Goal: Task Accomplishment & Management: Complete application form

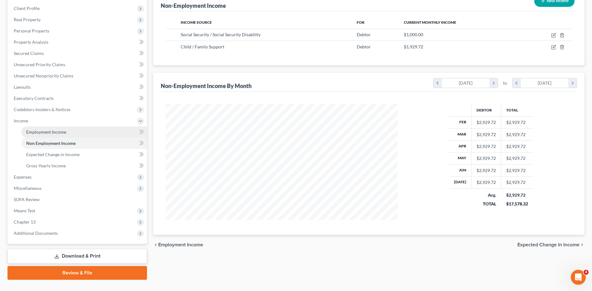
scroll to position [94, 0]
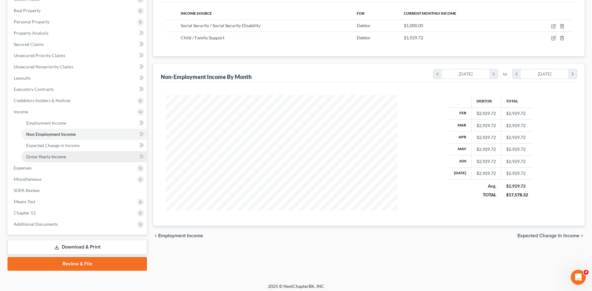
click at [40, 157] on span "Gross Yearly Income" at bounding box center [46, 156] width 40 height 5
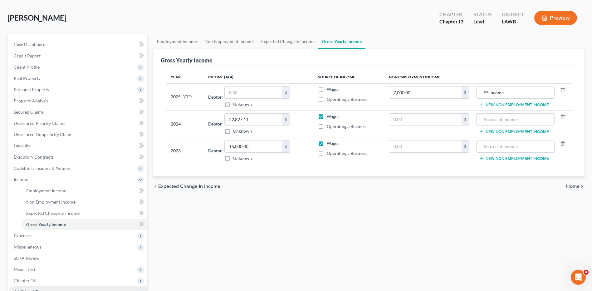
scroll to position [94, 0]
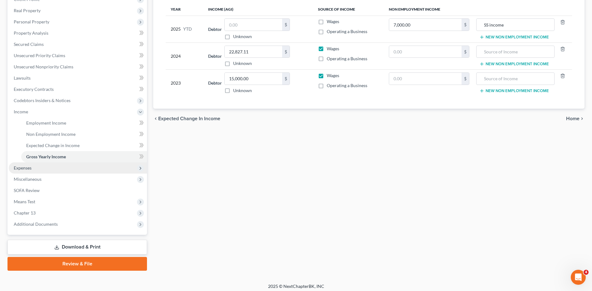
click at [22, 169] on span "Expenses" at bounding box center [23, 167] width 18 height 5
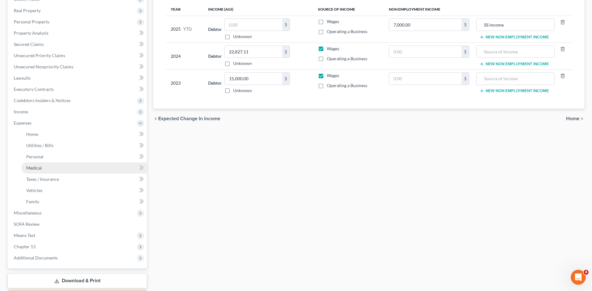
click at [30, 168] on span "Medical" at bounding box center [34, 167] width 16 height 5
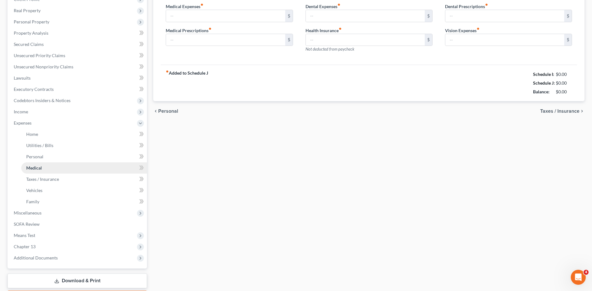
scroll to position [52, 0]
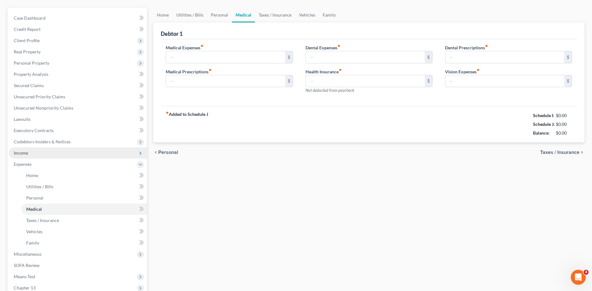
type input "0.00"
type input "100.00"
type input "0.00"
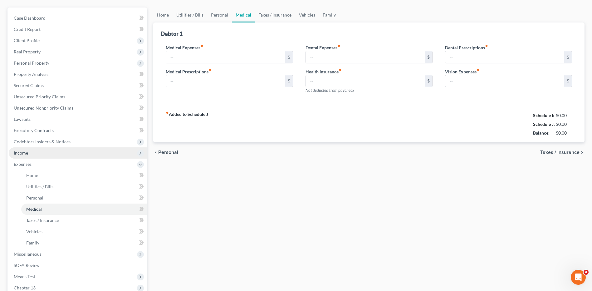
type input "0.00"
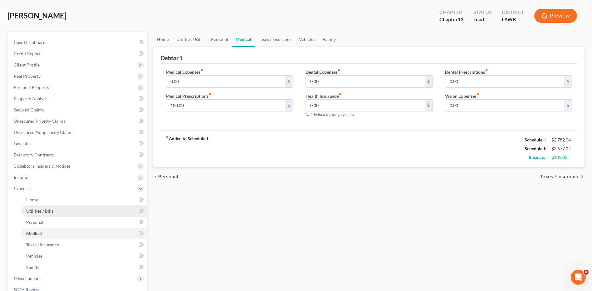
scroll to position [0, 0]
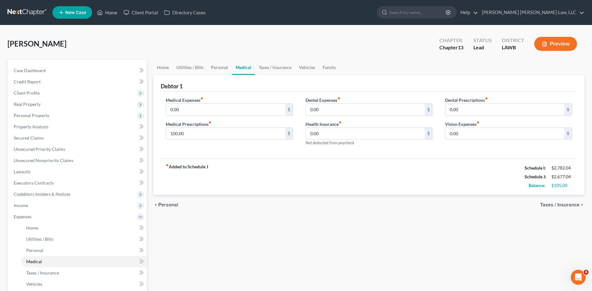
click at [20, 12] on link at bounding box center [27, 12] width 40 height 11
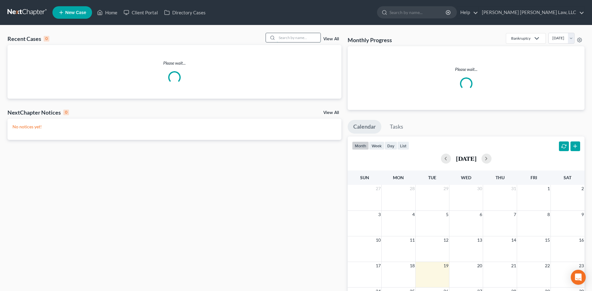
click at [282, 35] on input "search" at bounding box center [299, 37] width 44 height 9
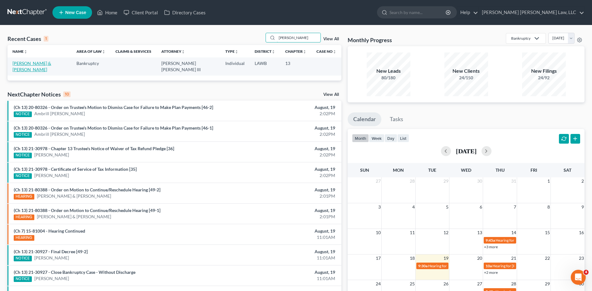
type input "wentzel"
click at [31, 62] on link "Wentzel, Cory & Santana, Estella" at bounding box center [31, 67] width 39 height 12
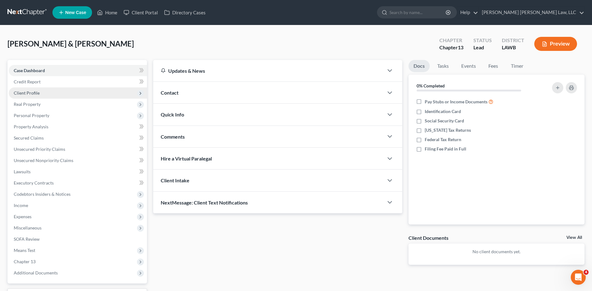
click at [30, 92] on span "Client Profile" at bounding box center [27, 92] width 26 height 5
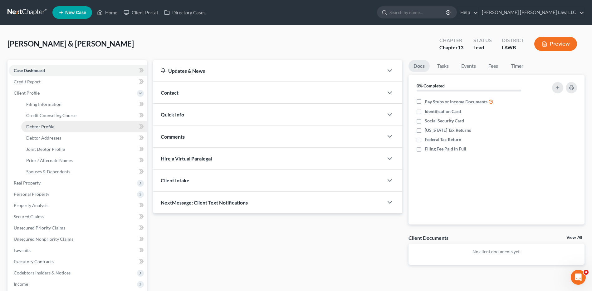
click at [44, 127] on span "Debtor Profile" at bounding box center [40, 126] width 28 height 5
select select "1"
select select "2"
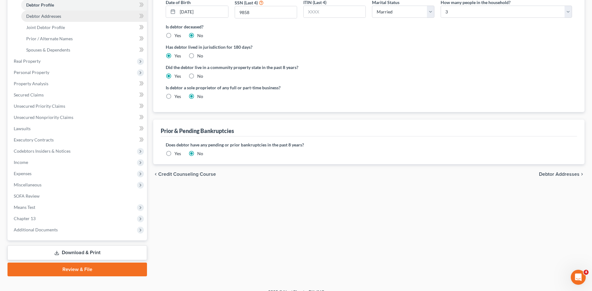
scroll to position [125, 0]
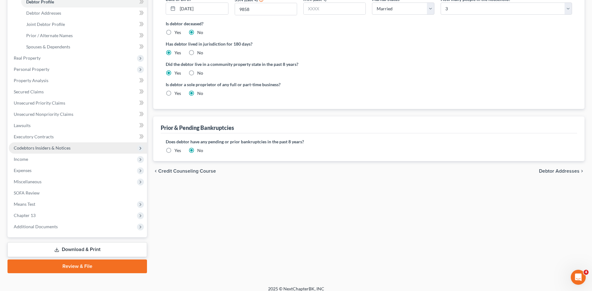
click at [51, 149] on span "Codebtors Insiders & Notices" at bounding box center [42, 147] width 57 height 5
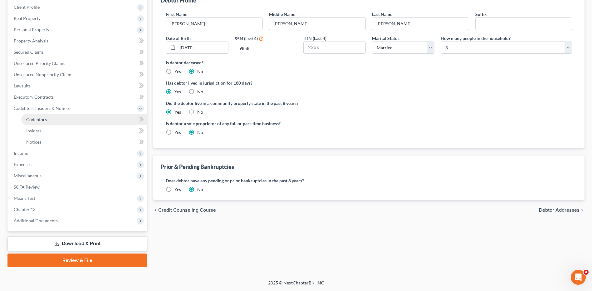
click at [45, 122] on span "Codebtors" at bounding box center [36, 119] width 21 height 5
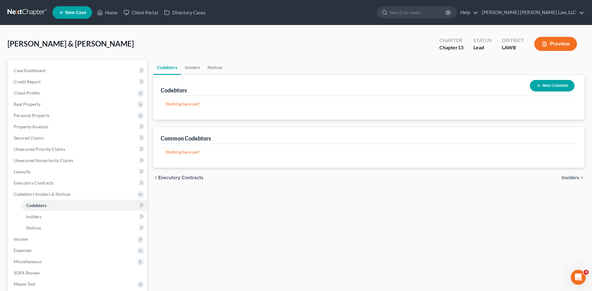
click at [550, 83] on button "New Codebtor" at bounding box center [552, 86] width 45 height 12
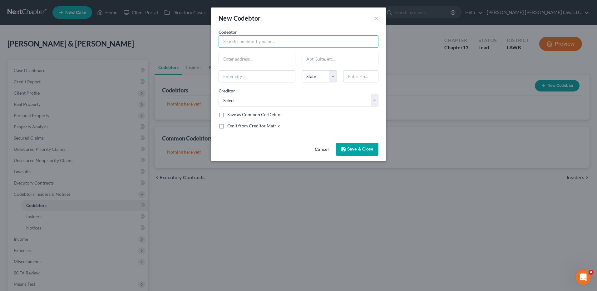
click at [237, 39] on input "text" at bounding box center [299, 41] width 160 height 12
type input "Estella Santana"
click at [230, 62] on input "text" at bounding box center [257, 59] width 76 height 12
click at [376, 17] on button "×" at bounding box center [376, 17] width 4 height 7
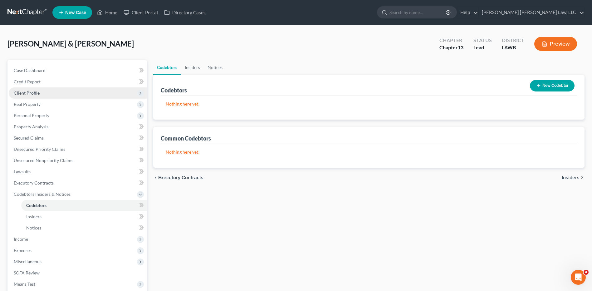
click at [26, 95] on span "Client Profile" at bounding box center [27, 92] width 26 height 5
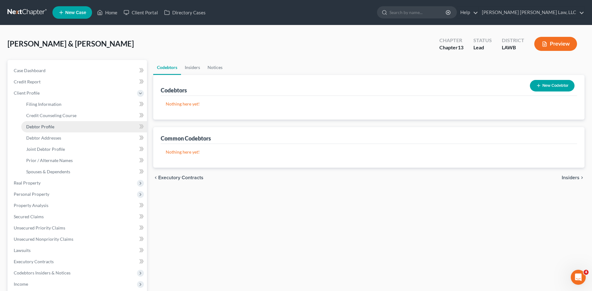
click at [35, 126] on span "Debtor Profile" at bounding box center [40, 126] width 28 height 5
select select "1"
select select "2"
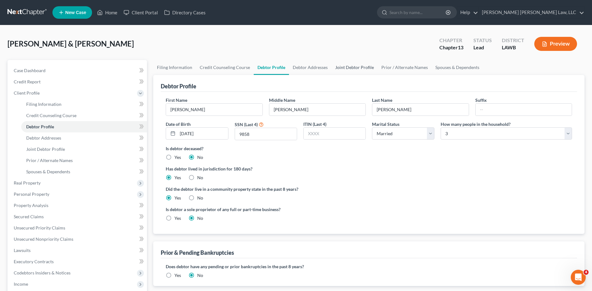
click at [340, 67] on link "Joint Debtor Profile" at bounding box center [355, 67] width 46 height 15
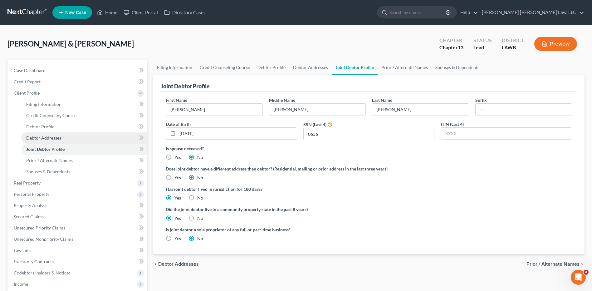
click at [46, 135] on span "Debtor Addresses" at bounding box center [43, 137] width 35 height 5
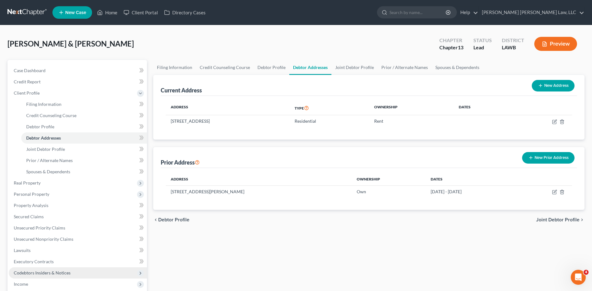
click at [31, 273] on span "Codebtors Insiders & Notices" at bounding box center [42, 272] width 57 height 5
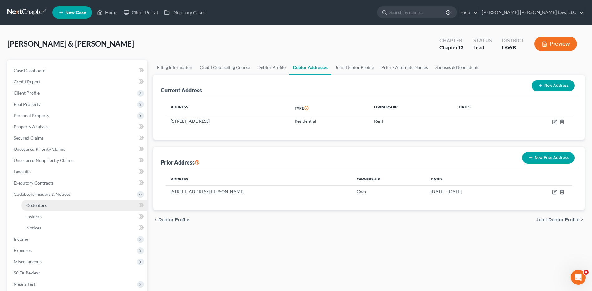
click at [35, 206] on span "Codebtors" at bounding box center [36, 205] width 21 height 5
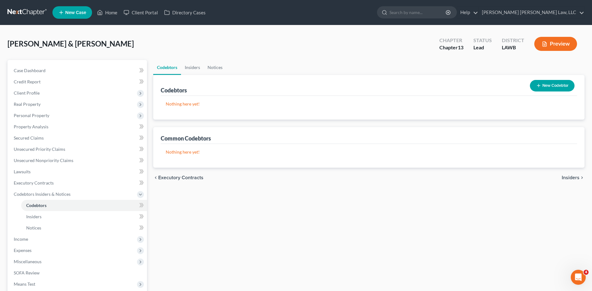
click at [552, 88] on button "New Codebtor" at bounding box center [552, 86] width 45 height 12
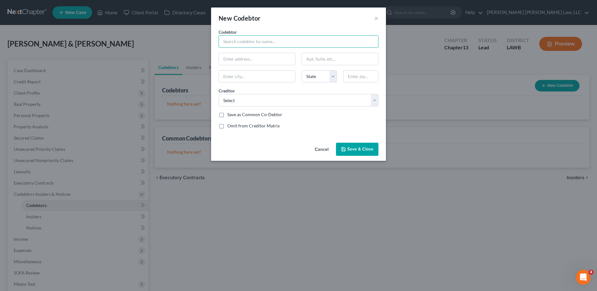
click at [248, 46] on input "text" at bounding box center [299, 41] width 160 height 12
type input "Estella Mata Santana"
type input "210 Winks Lane"
type input "West Monroe"
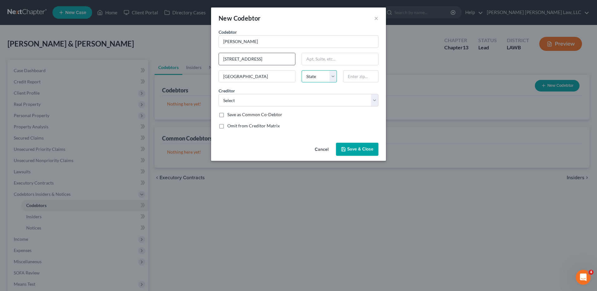
select select "19"
type input "71292"
click at [275, 96] on select "Select E Orum Young Law, LLC Td Auto Fin Citicards Cbna Discoverc Jpmcb Card Sy…" at bounding box center [299, 100] width 160 height 12
select select "1"
click at [219, 94] on select "Select E Orum Young Law, LLC Td Auto Fin Citicards Cbna Discoverc Jpmcb Card Sy…" at bounding box center [299, 100] width 160 height 12
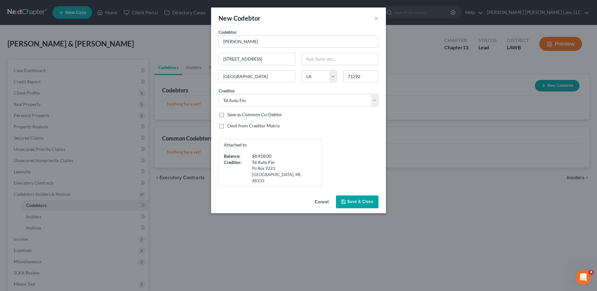
click at [345, 200] on icon "button" at bounding box center [343, 202] width 4 height 4
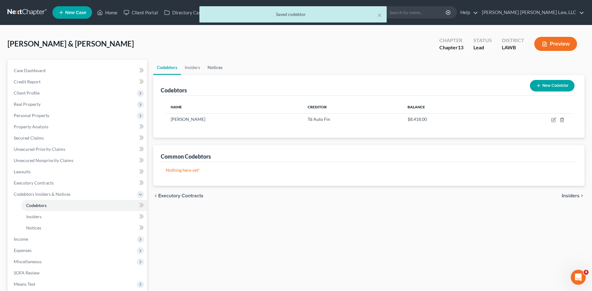
click at [207, 67] on link "Notices" at bounding box center [215, 67] width 22 height 15
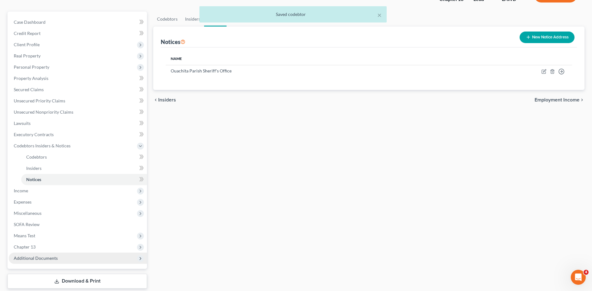
scroll to position [86, 0]
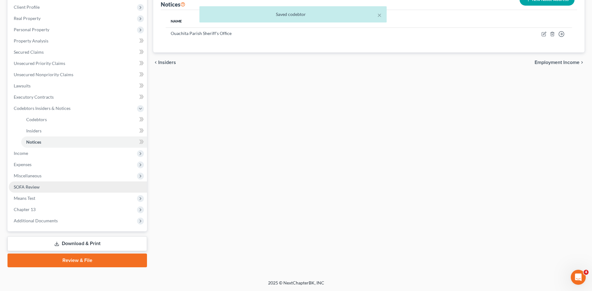
click at [22, 189] on span "SOFA Review" at bounding box center [27, 186] width 26 height 5
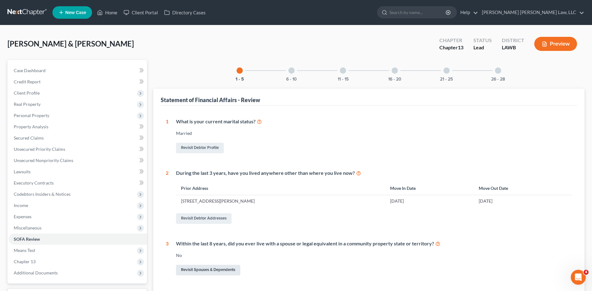
click at [200, 270] on link "Revisit Spouses & Dependents" at bounding box center [208, 270] width 64 height 11
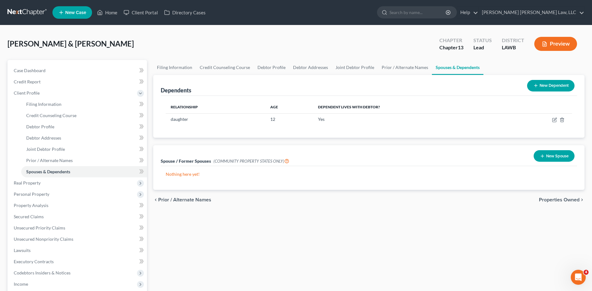
click at [547, 152] on button "New Spouse" at bounding box center [554, 156] width 41 height 12
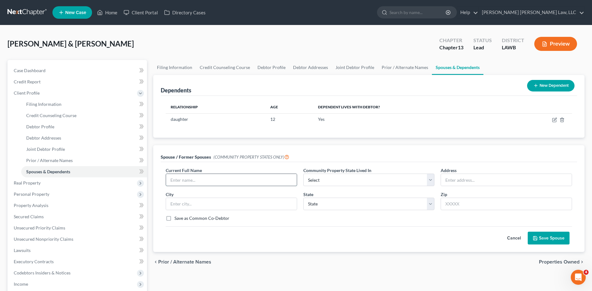
click at [181, 181] on input "text" at bounding box center [231, 180] width 131 height 12
type input "Estela Santana Mata"
click at [348, 175] on select "Select AZ CA GU ID LA NV NM PR TX WA WI" at bounding box center [368, 180] width 131 height 12
select select "4"
click at [303, 174] on select "Select AZ CA GU ID LA NV NM PR TX WA WI" at bounding box center [368, 180] width 131 height 12
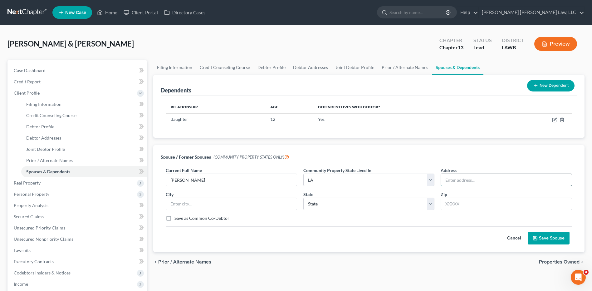
click at [459, 180] on input "text" at bounding box center [506, 180] width 131 height 12
type input "210 Winks Lane"
type input "West Monroe"
select select "19"
type input "71292"
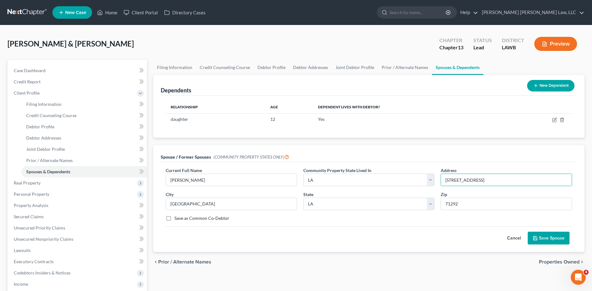
click at [174, 217] on label "Save as Common Co-Debtor" at bounding box center [201, 218] width 55 height 6
click at [177, 217] on input "Save as Common Co-Debtor" at bounding box center [179, 217] width 4 height 4
checkbox input "true"
click at [552, 239] on button "Save Spouse" at bounding box center [549, 238] width 42 height 13
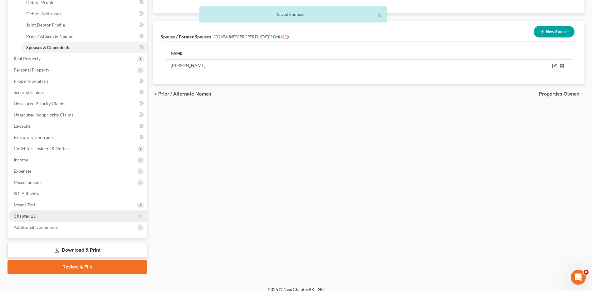
scroll to position [125, 0]
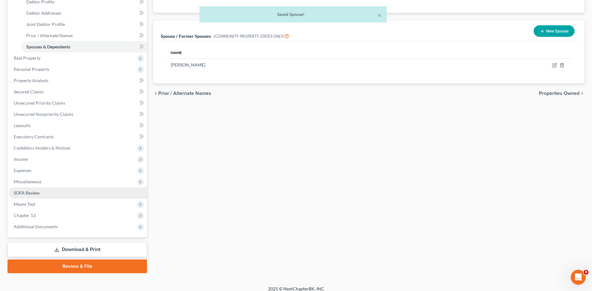
click at [33, 191] on span "SOFA Review" at bounding box center [27, 192] width 26 height 5
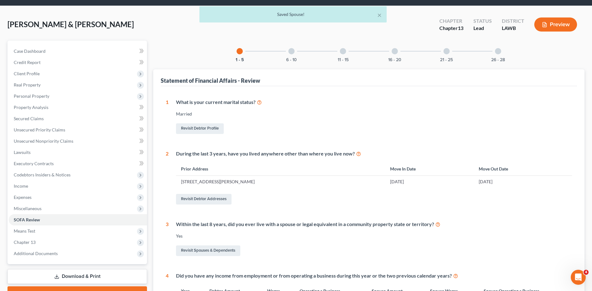
scroll to position [62, 0]
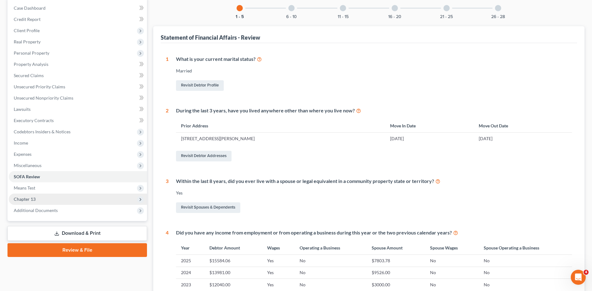
click at [18, 197] on span "Chapter 13" at bounding box center [25, 198] width 22 height 5
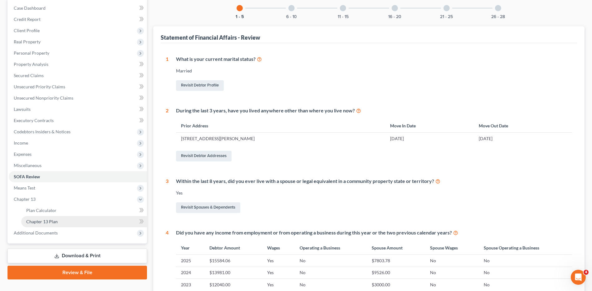
click at [28, 223] on span "Chapter 13 Plan" at bounding box center [42, 221] width 32 height 5
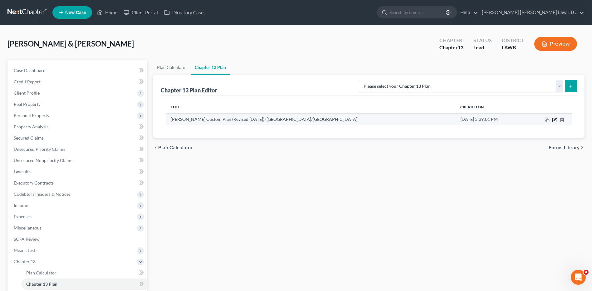
click at [553, 122] on icon "button" at bounding box center [555, 120] width 4 height 4
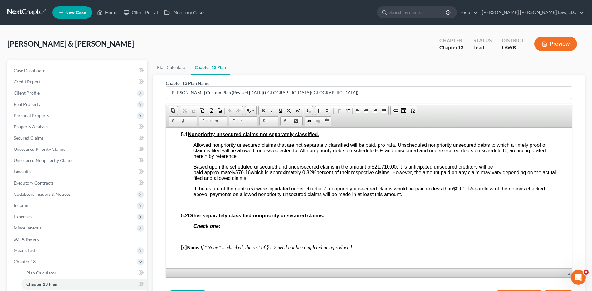
scroll to position [1538, 0]
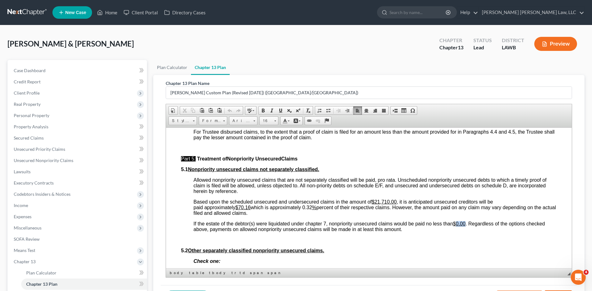
drag, startPoint x: 457, startPoint y: 223, endPoint x: 466, endPoint y: 223, distance: 8.8
click at [466, 223] on u "$0.00" at bounding box center [459, 223] width 12 height 5
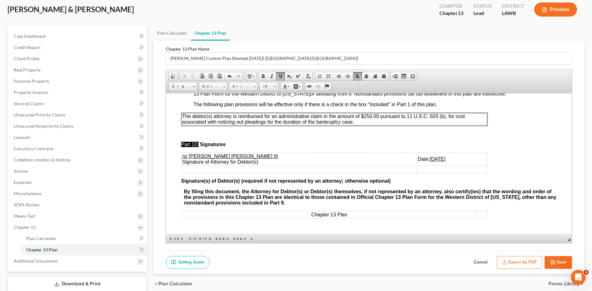
scroll to position [75, 0]
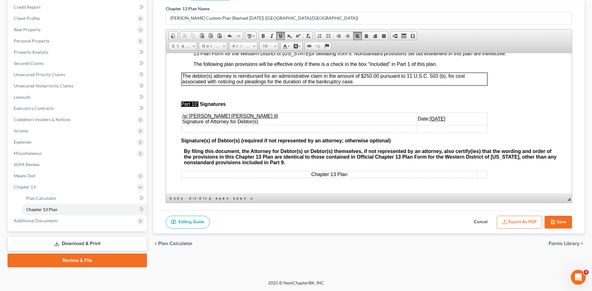
click at [510, 222] on button "Export as PDF" at bounding box center [519, 222] width 45 height 13
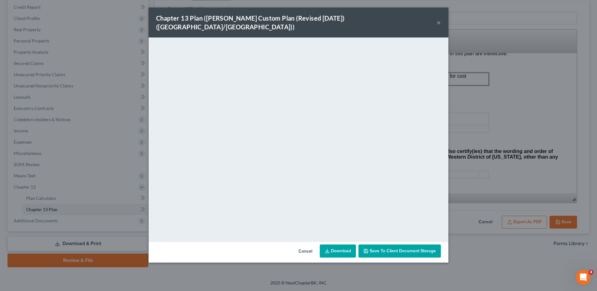
click at [341, 244] on link "Download" at bounding box center [338, 250] width 36 height 13
click at [302, 245] on button "Cancel" at bounding box center [305, 251] width 24 height 12
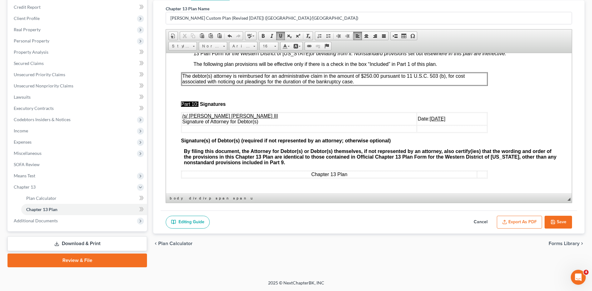
click at [559, 219] on button "Save" at bounding box center [558, 222] width 27 height 13
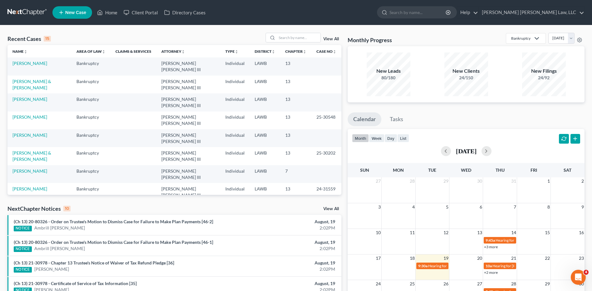
click at [31, 78] on td "Wentzel, Cory & Santana, Estella" at bounding box center [39, 85] width 64 height 18
click at [31, 79] on link "Wentzel, Cory & Santana, Estella" at bounding box center [31, 85] width 39 height 12
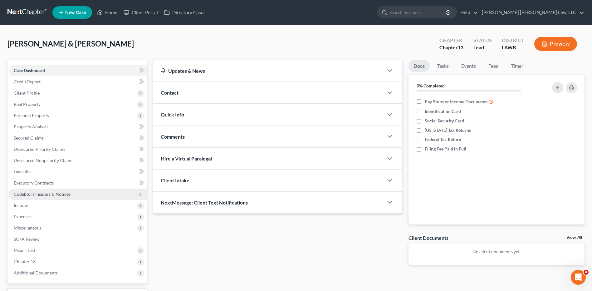
click at [36, 194] on span "Codebtors Insiders & Notices" at bounding box center [42, 193] width 57 height 5
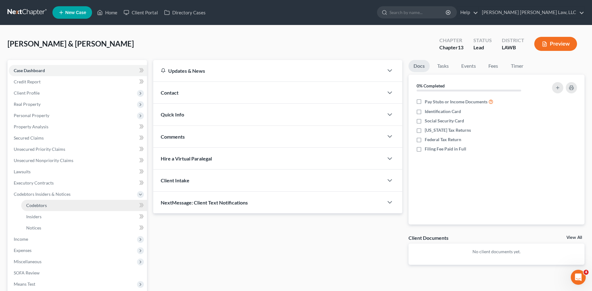
click at [37, 207] on span "Codebtors" at bounding box center [36, 205] width 21 height 5
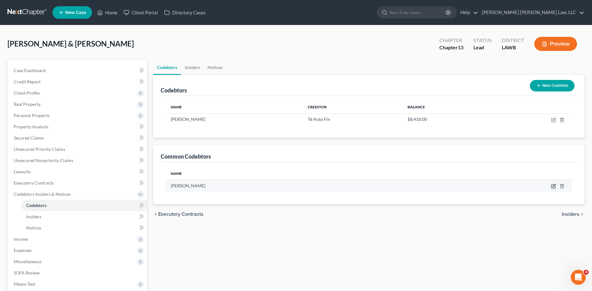
click at [554, 187] on icon "button" at bounding box center [554, 185] width 3 height 3
select select "19"
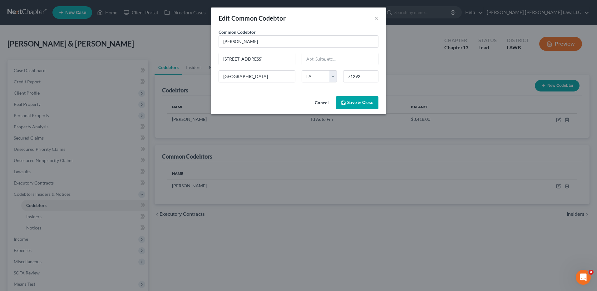
click at [351, 103] on span "Save & Close" at bounding box center [360, 102] width 26 height 5
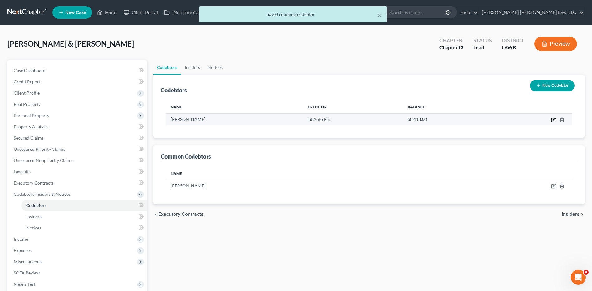
click at [554, 119] on icon "button" at bounding box center [554, 119] width 3 height 3
select select "19"
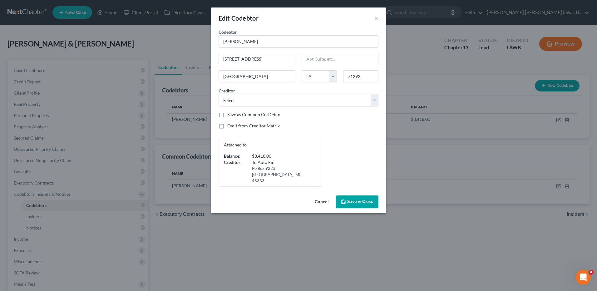
click at [355, 199] on span "Save & Close" at bounding box center [360, 201] width 26 height 5
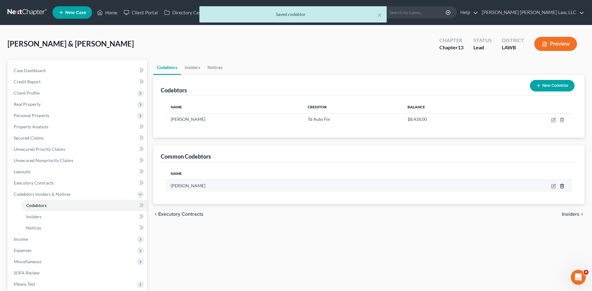
click at [561, 187] on icon "button" at bounding box center [562, 186] width 5 height 5
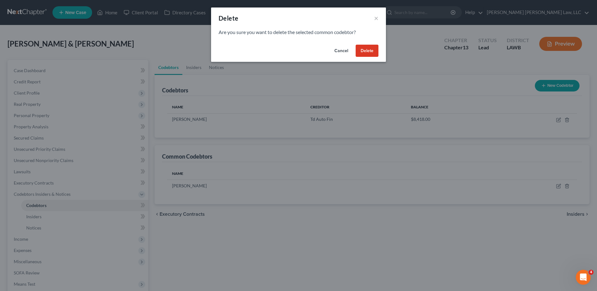
click at [362, 54] on button "Delete" at bounding box center [367, 51] width 23 height 12
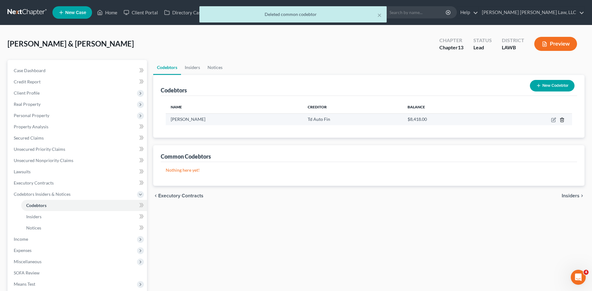
click at [562, 120] on line "button" at bounding box center [562, 120] width 0 height 1
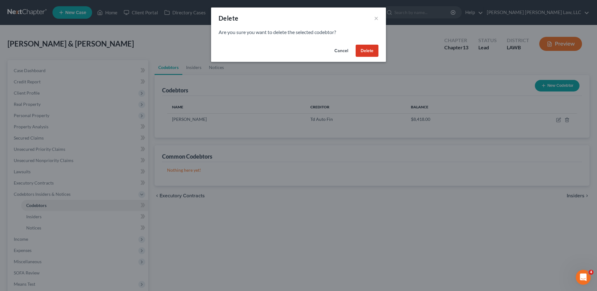
click at [367, 53] on button "Delete" at bounding box center [367, 51] width 23 height 12
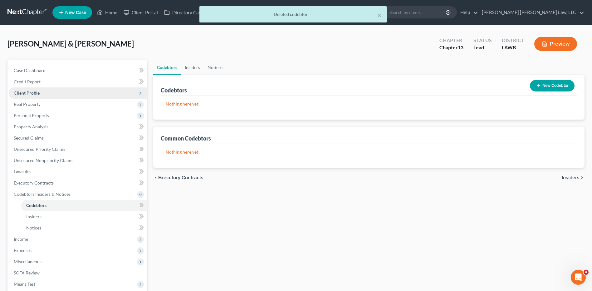
click at [32, 96] on span "Client Profile" at bounding box center [78, 92] width 138 height 11
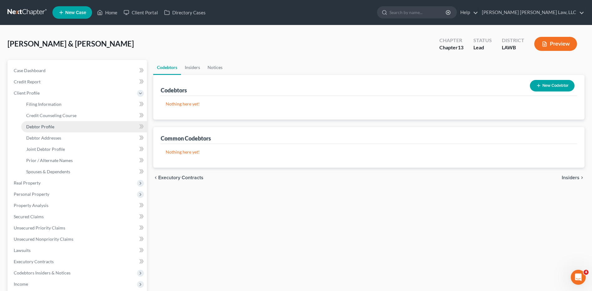
click at [44, 124] on span "Debtor Profile" at bounding box center [40, 126] width 28 height 5
select select "1"
select select "2"
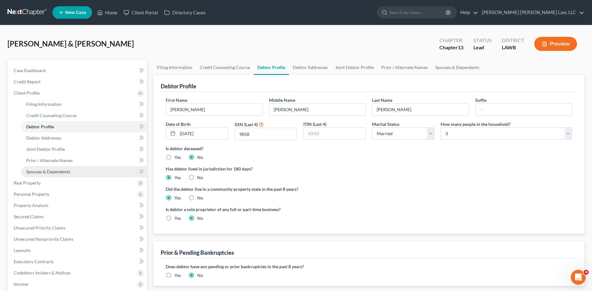
click at [33, 169] on span "Spouses & Dependents" at bounding box center [48, 171] width 44 height 5
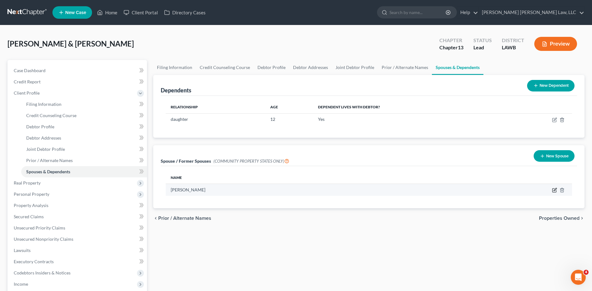
click at [554, 189] on icon "button" at bounding box center [554, 190] width 5 height 5
select select "4"
select select "19"
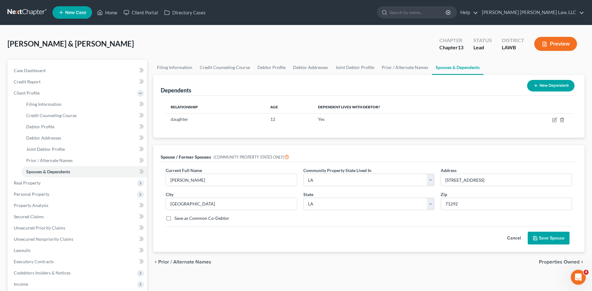
click at [174, 218] on label "Save as Common Co-Debtor" at bounding box center [201, 218] width 55 height 6
click at [177, 218] on input "Save as Common Co-Debtor" at bounding box center [179, 217] width 4 height 4
checkbox input "true"
click at [550, 237] on button "Save Spouse" at bounding box center [549, 238] width 42 height 13
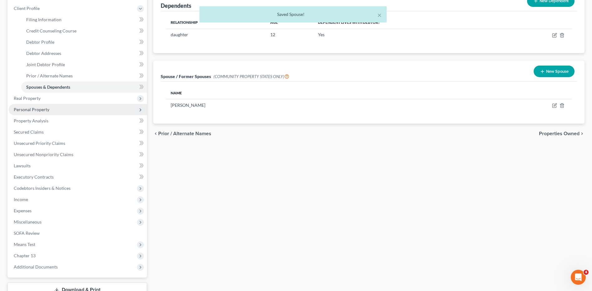
scroll to position [94, 0]
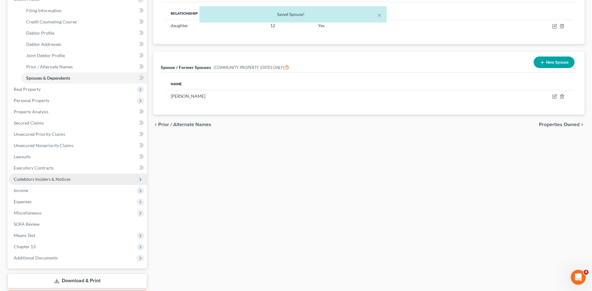
click at [28, 177] on span "Codebtors Insiders & Notices" at bounding box center [42, 178] width 57 height 5
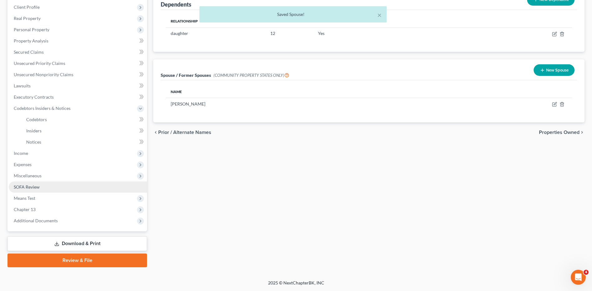
scroll to position [86, 0]
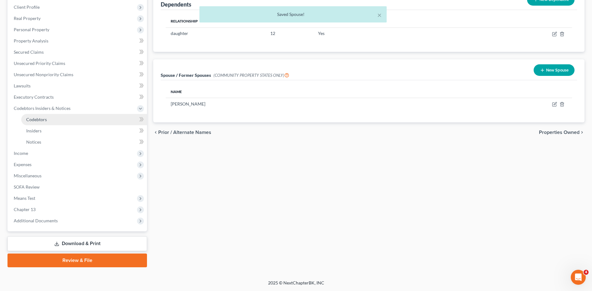
click at [41, 119] on span "Codebtors" at bounding box center [36, 119] width 21 height 5
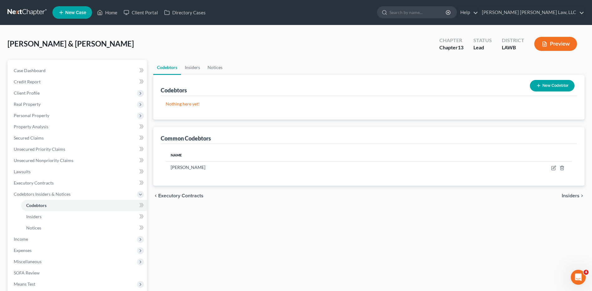
click at [540, 85] on icon "button" at bounding box center [538, 85] width 5 height 5
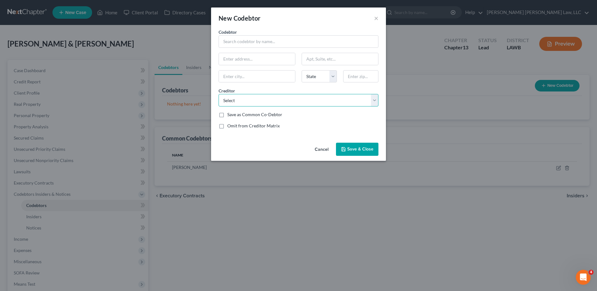
click at [262, 102] on select "Select E Orum Young Law, LLC Td Auto Fin Citicards Cbna Discoverc Jpmcb Card Sy…" at bounding box center [299, 100] width 160 height 12
click at [219, 94] on select "Select E Orum Young Law, LLC Td Auto Fin Citicards Cbna Discoverc Jpmcb Card Sy…" at bounding box center [299, 100] width 160 height 12
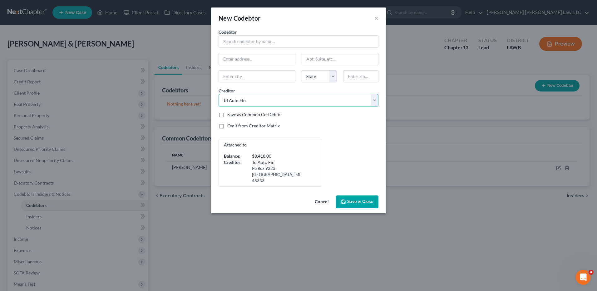
click at [286, 99] on select "Select E Orum Young Law, LLC Td Auto Fin Citicards Cbna Discoverc Jpmcb Card Sy…" at bounding box center [299, 100] width 160 height 12
click at [219, 94] on select "Select E Orum Young Law, LLC Td Auto Fin Citicards Cbna Discoverc Jpmcb Card Sy…" at bounding box center [299, 100] width 160 height 12
click at [255, 100] on select "Select E Orum Young Law, LLC Td Auto Fin Citicards Cbna Discoverc Jpmcb Card Sy…" at bounding box center [299, 100] width 160 height 12
click at [219, 94] on select "Select E Orum Young Law, LLC Td Auto Fin Citicards Cbna Discoverc Jpmcb Card Sy…" at bounding box center [299, 100] width 160 height 12
click at [254, 101] on select "Select E Orum Young Law, LLC Td Auto Fin Citicards Cbna Discoverc Jpmcb Card Sy…" at bounding box center [299, 100] width 160 height 12
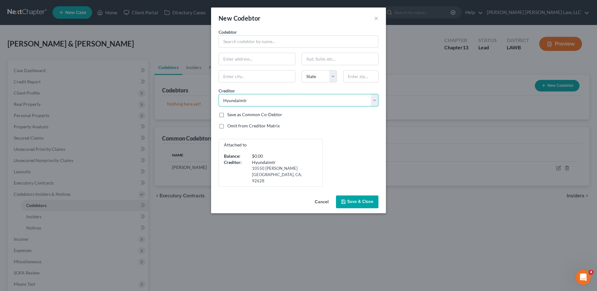
select select "1"
click at [219, 94] on select "Select E Orum Young Law, LLC Td Auto Fin Citicards Cbna Discoverc Jpmcb Card Sy…" at bounding box center [299, 100] width 160 height 12
click at [239, 41] on input "text" at bounding box center [299, 41] width 160 height 12
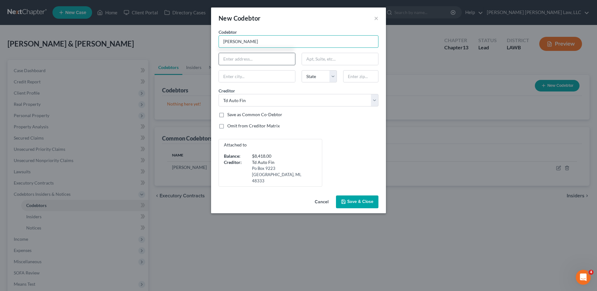
type input "Estella Santana Mata"
click at [230, 61] on input "text" at bounding box center [257, 59] width 76 height 12
type input "210 Winks Lane"
type input "West Monroe"
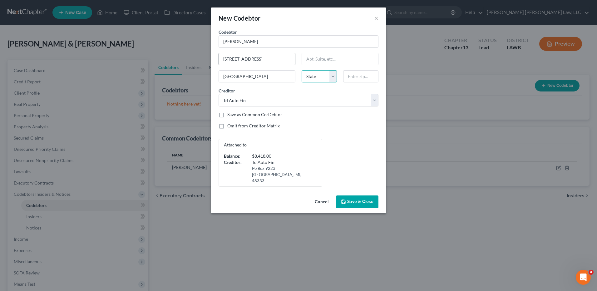
select select "19"
type input "71292"
click at [346, 199] on icon "button" at bounding box center [343, 201] width 5 height 5
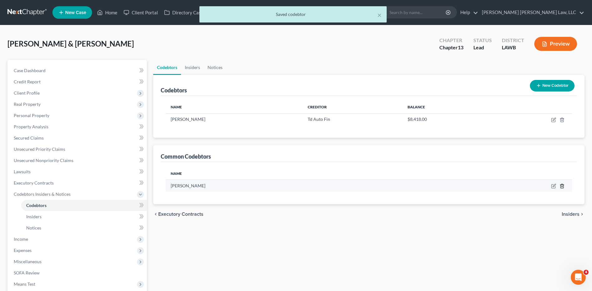
click at [563, 184] on icon "button" at bounding box center [562, 186] width 3 height 4
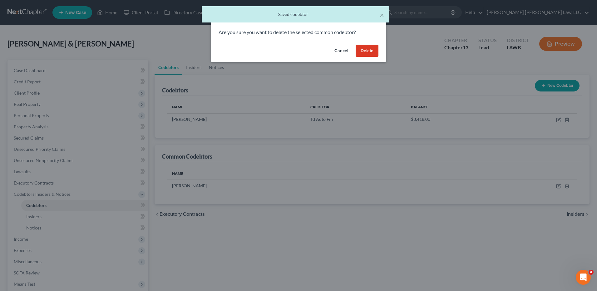
click at [366, 50] on button "Delete" at bounding box center [367, 51] width 23 height 12
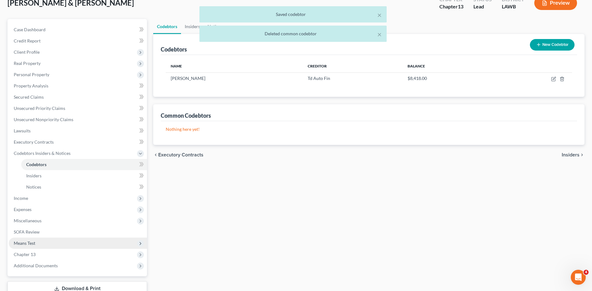
scroll to position [86, 0]
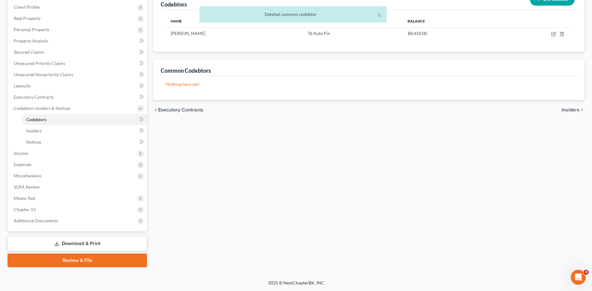
click at [70, 243] on link "Download & Print" at bounding box center [77, 243] width 140 height 15
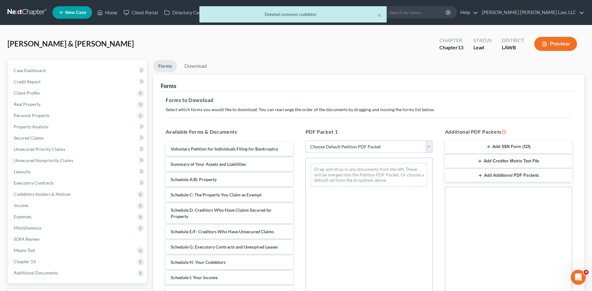
click at [317, 149] on select "Choose Default Petition PDF Packet Complete Bankruptcy Petition (all forms and …" at bounding box center [369, 146] width 127 height 12
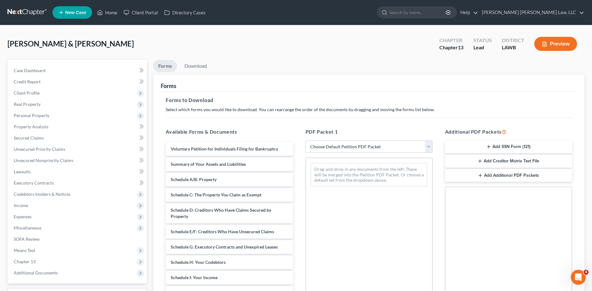
select select "0"
click at [306, 140] on select "Choose Default Petition PDF Packet Complete Bankruptcy Petition (all forms and …" at bounding box center [369, 146] width 127 height 12
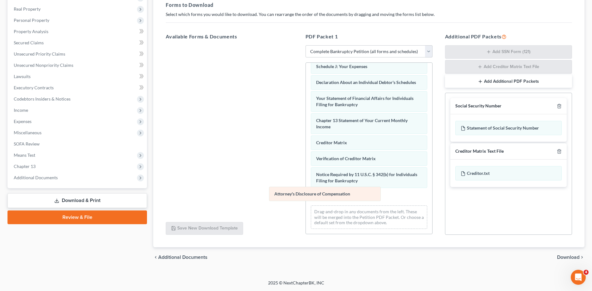
scroll to position [161, 0]
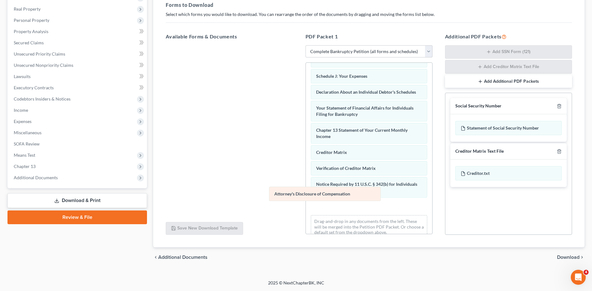
drag, startPoint x: 322, startPoint y: 198, endPoint x: 136, endPoint y: 156, distance: 191.2
click at [306, 156] on div "Attorney's Disclosure of Compensation Voluntary Petition for Individuals Filing…" at bounding box center [369, 72] width 126 height 341
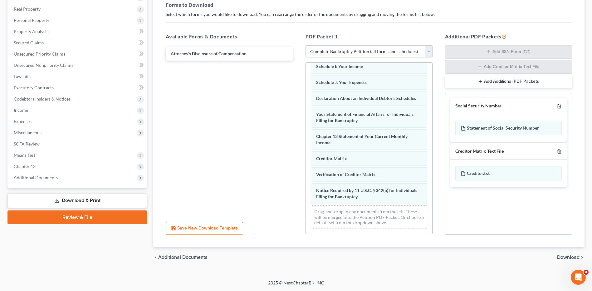
click at [560, 104] on icon "button" at bounding box center [559, 106] width 5 height 5
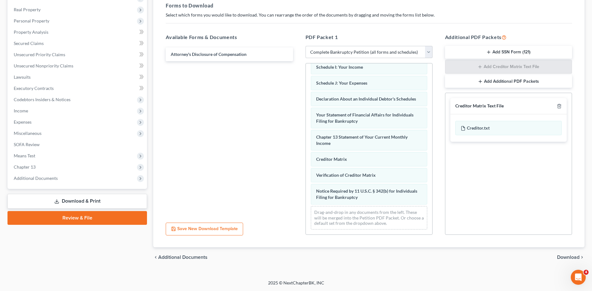
scroll to position [0, 0]
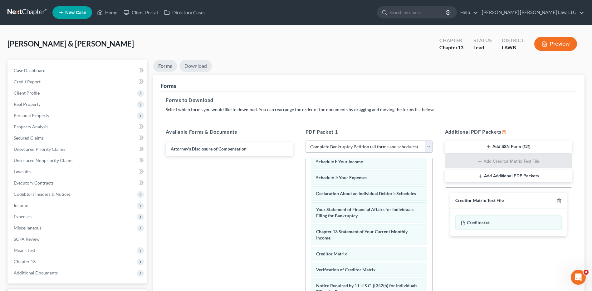
click at [194, 66] on link "Download" at bounding box center [195, 66] width 32 height 12
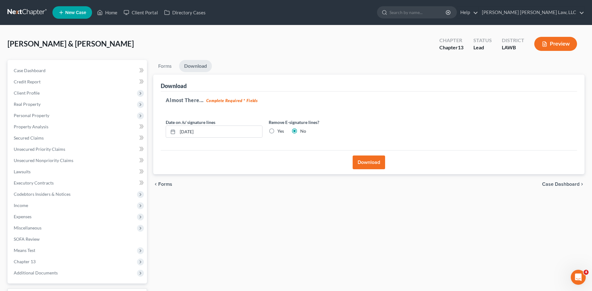
drag, startPoint x: 371, startPoint y: 158, endPoint x: 244, endPoint y: 72, distance: 152.6
click at [371, 158] on button "Download" at bounding box center [369, 162] width 32 height 14
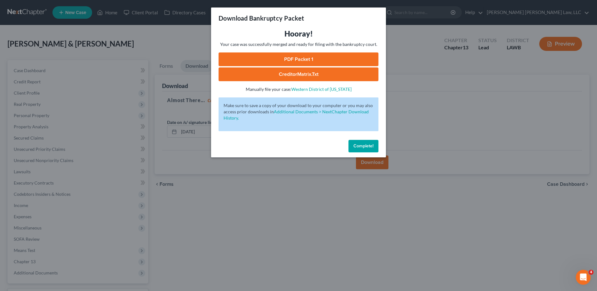
click at [309, 61] on link "PDF Packet 1" at bounding box center [299, 59] width 160 height 14
click at [361, 143] on button "Complete!" at bounding box center [363, 146] width 30 height 12
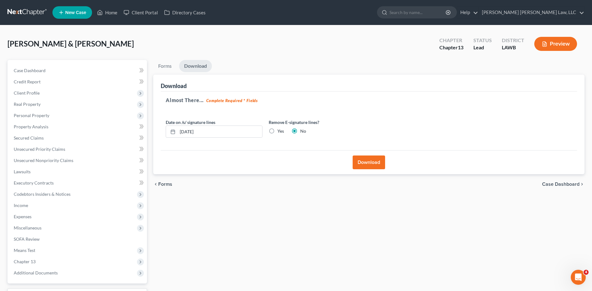
click at [76, 12] on span "New Case" at bounding box center [75, 12] width 21 height 5
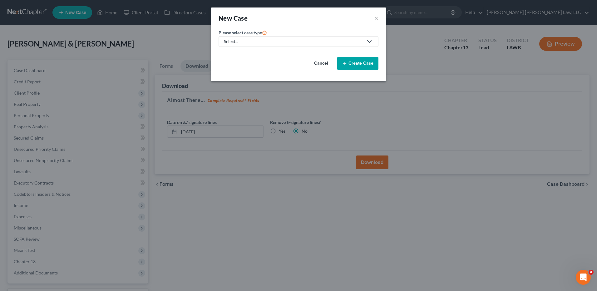
click at [244, 41] on div "Select..." at bounding box center [293, 41] width 139 height 6
click at [242, 54] on div "Bankruptcy" at bounding box center [252, 54] width 56 height 6
select select "36"
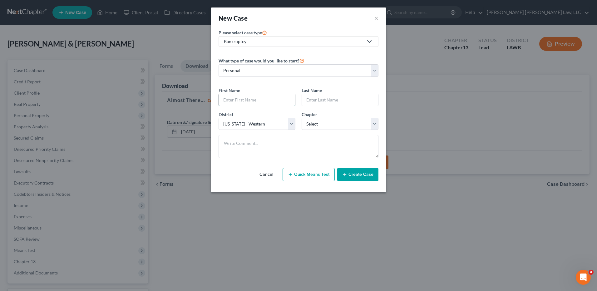
drag, startPoint x: 248, startPoint y: 101, endPoint x: 243, endPoint y: 103, distance: 5.3
click at [248, 101] on input "text" at bounding box center [257, 100] width 76 height 12
type input "Lorraine"
type input "St Victor"
click at [249, 123] on select "Select Alabama - Middle Alabama - Northern Alabama - Southern Alaska Arizona Ar…" at bounding box center [257, 124] width 77 height 12
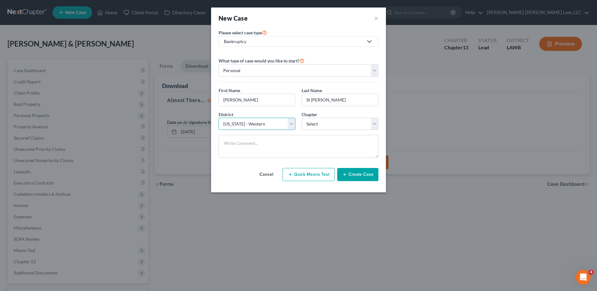
select select "34"
click at [219, 118] on select "Select Alabama - Middle Alabama - Northern Alabama - Southern Alaska Arizona Ar…" at bounding box center [257, 124] width 77 height 12
click at [312, 125] on select "Select 7 11 12 13" at bounding box center [340, 124] width 77 height 12
select select "0"
click at [302, 118] on select "Select 7 11 12 13" at bounding box center [340, 124] width 77 height 12
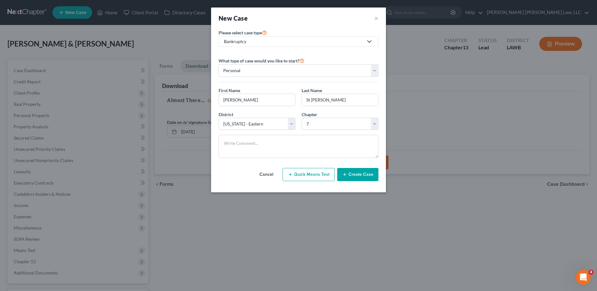
click at [353, 171] on button "Create Case" at bounding box center [357, 174] width 41 height 13
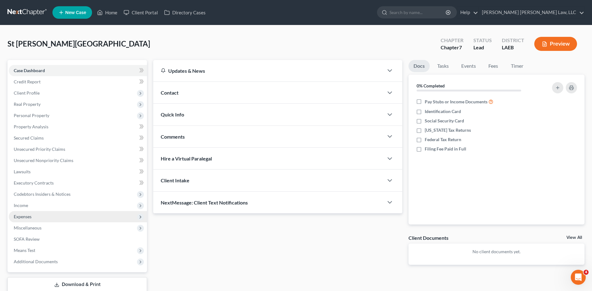
click at [25, 217] on span "Expenses" at bounding box center [23, 216] width 18 height 5
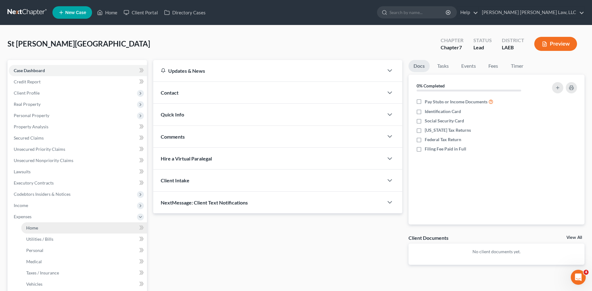
click at [34, 231] on link "Home" at bounding box center [84, 227] width 126 height 11
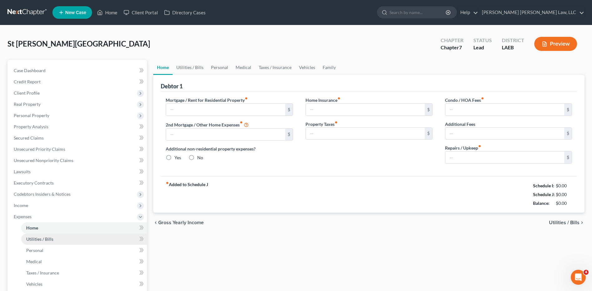
type input "0.00"
radio input "true"
type input "0.00"
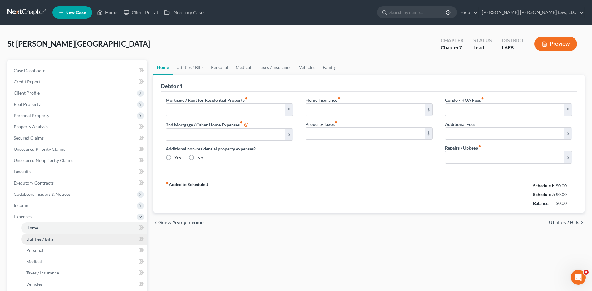
type input "0.00"
click at [189, 111] on input "text" at bounding box center [225, 110] width 119 height 12
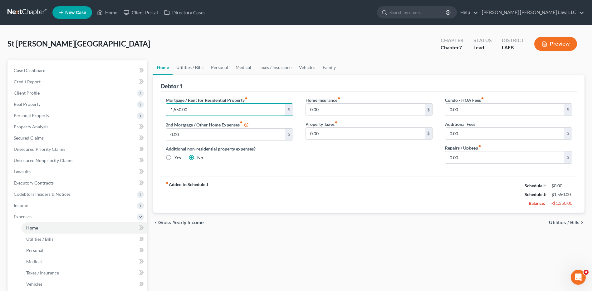
type input "1,550.00"
click at [192, 67] on link "Utilities / Bills" at bounding box center [190, 67] width 35 height 15
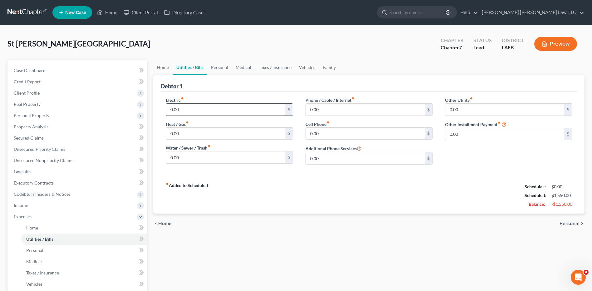
click at [184, 108] on input "0.00" at bounding box center [225, 110] width 119 height 12
type input "172.00"
click at [316, 112] on input "0.00" at bounding box center [365, 110] width 119 height 12
type input "106.00"
click at [185, 156] on input "0.00" at bounding box center [225, 157] width 119 height 12
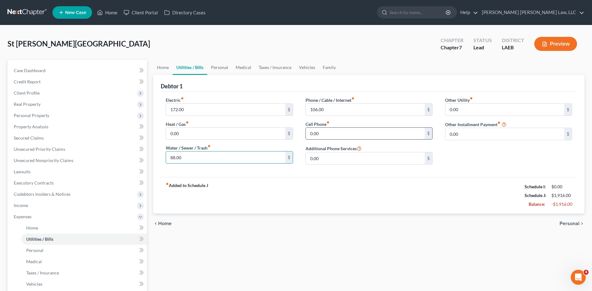
type input "88.00"
click at [324, 132] on input "0.00" at bounding box center [365, 134] width 119 height 12
type input "60.00"
drag, startPoint x: 228, startPoint y: 67, endPoint x: 224, endPoint y: 66, distance: 3.8
click at [228, 67] on link "Personal" at bounding box center [219, 67] width 25 height 15
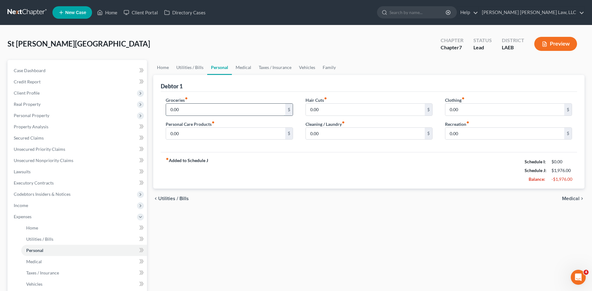
click at [198, 110] on input "0.00" at bounding box center [225, 110] width 119 height 12
type input "487.00"
click at [184, 137] on input "0.00" at bounding box center [225, 134] width 119 height 12
type input "90.00"
click at [465, 102] on label "Clothing fiber_manual_record" at bounding box center [455, 100] width 20 height 7
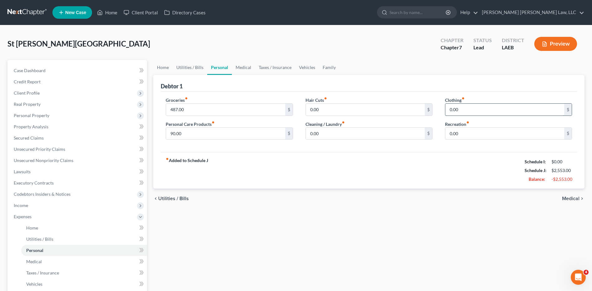
click at [461, 105] on input "0.00" at bounding box center [504, 110] width 119 height 12
type input "50.00"
click at [244, 67] on link "Medical" at bounding box center [243, 67] width 23 height 15
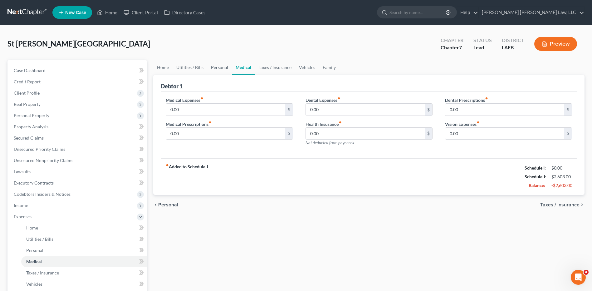
click at [210, 68] on link "Personal" at bounding box center [219, 67] width 25 height 15
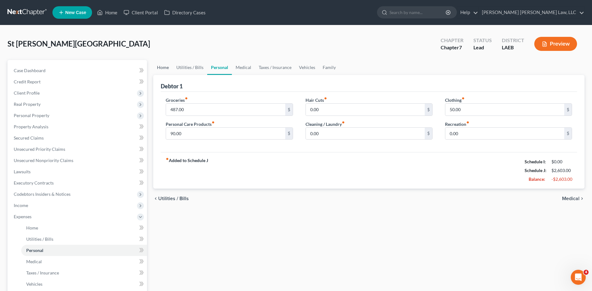
click at [153, 70] on link "Home" at bounding box center [162, 67] width 19 height 15
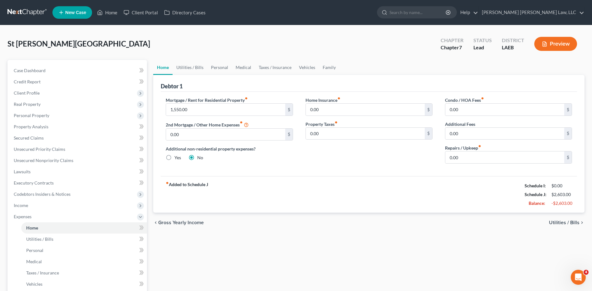
click at [163, 69] on link "Home" at bounding box center [162, 67] width 19 height 15
click at [270, 69] on link "Taxes / Insurance" at bounding box center [275, 67] width 40 height 15
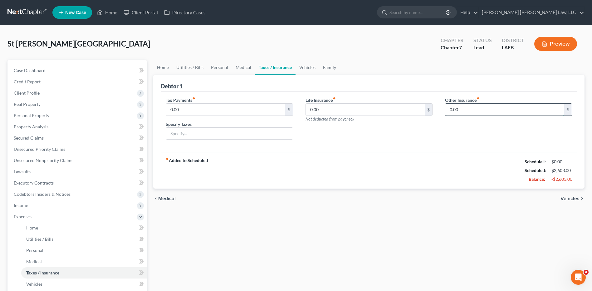
click at [457, 110] on input "0.00" at bounding box center [504, 110] width 119 height 12
type input "45.00"
click at [309, 66] on link "Vehicles" at bounding box center [308, 67] width 24 height 15
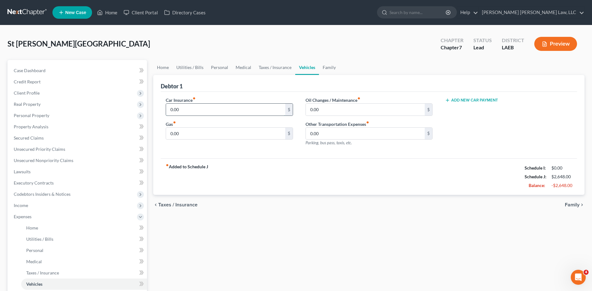
click at [192, 106] on input "0.00" at bounding box center [225, 110] width 119 height 12
click at [183, 136] on input "0.00" at bounding box center [225, 134] width 119 height 12
type input "200.00"
click at [189, 110] on input "0.00" at bounding box center [225, 110] width 119 height 12
click at [330, 101] on label "Oil Changes / Maintenance fiber_manual_record" at bounding box center [333, 100] width 55 height 7
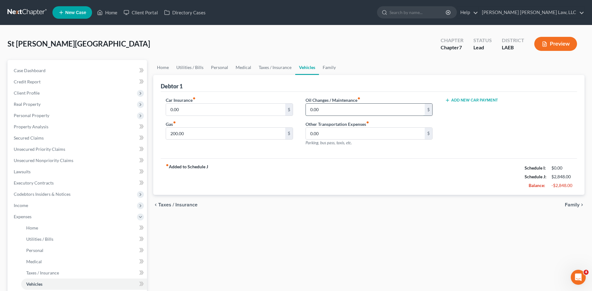
click at [324, 111] on input "0.00" at bounding box center [365, 110] width 119 height 12
type input "30.00"
drag, startPoint x: 330, startPoint y: 111, endPoint x: 266, endPoint y: 114, distance: 64.1
click at [266, 114] on div "Car Insurance fiber_manual_record 0.00 $ Gas fiber_manual_record 200.00 $ Oil C…" at bounding box center [369, 124] width 419 height 54
type input "1"
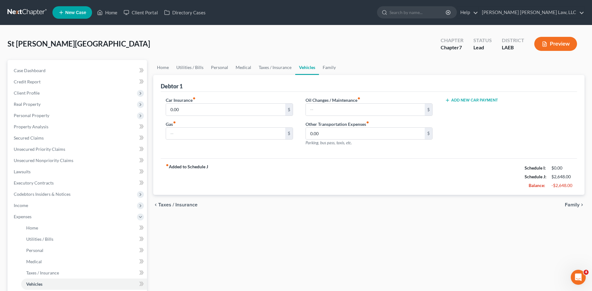
click at [345, 169] on div "fiber_manual_record Added to Schedule J Schedule I: $0.00 Schedule J: $2,648.00…" at bounding box center [369, 176] width 416 height 37
click at [325, 132] on input "0.00" at bounding box center [365, 134] width 119 height 12
type input "100.00"
click at [309, 154] on div "Car Insurance fiber_manual_record 0.00 $ Gas fiber_manual_record $ Oil Changes …" at bounding box center [369, 125] width 416 height 67
click at [328, 67] on link "Family" at bounding box center [329, 67] width 21 height 15
